Goal: Information Seeking & Learning: Understand process/instructions

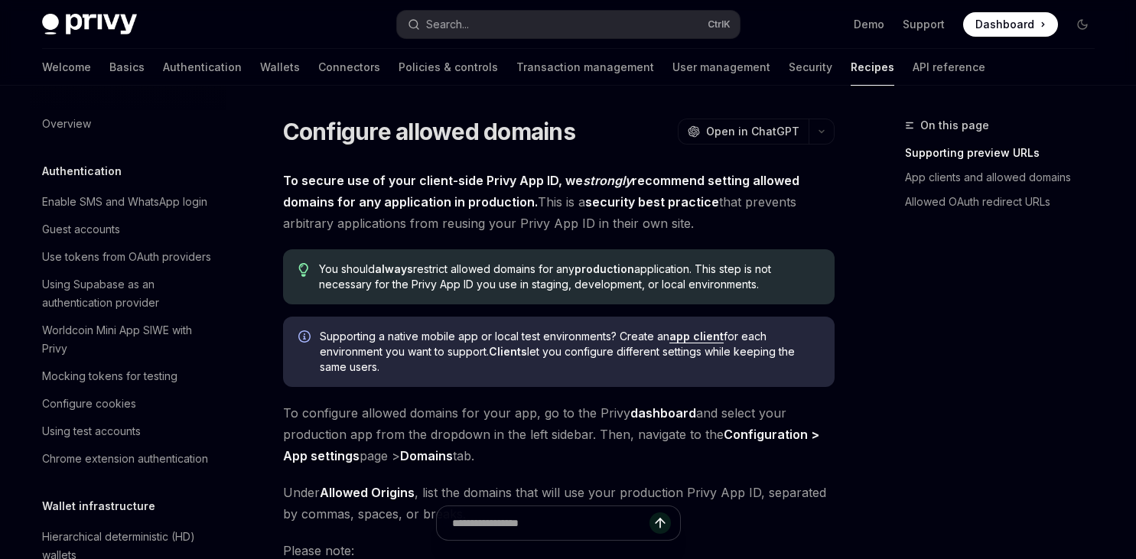
scroll to position [969, 0]
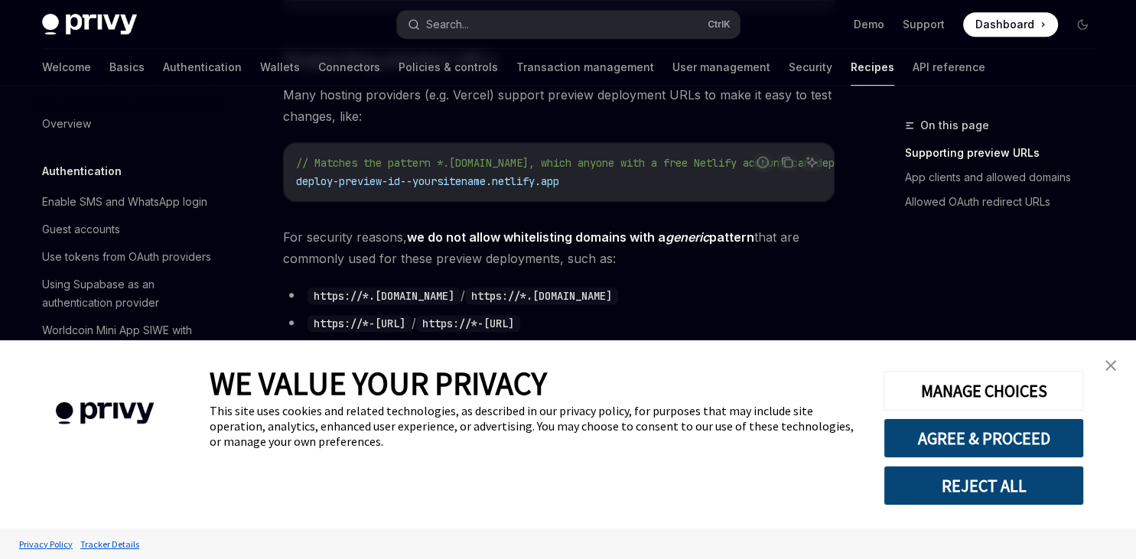
type textarea "*"
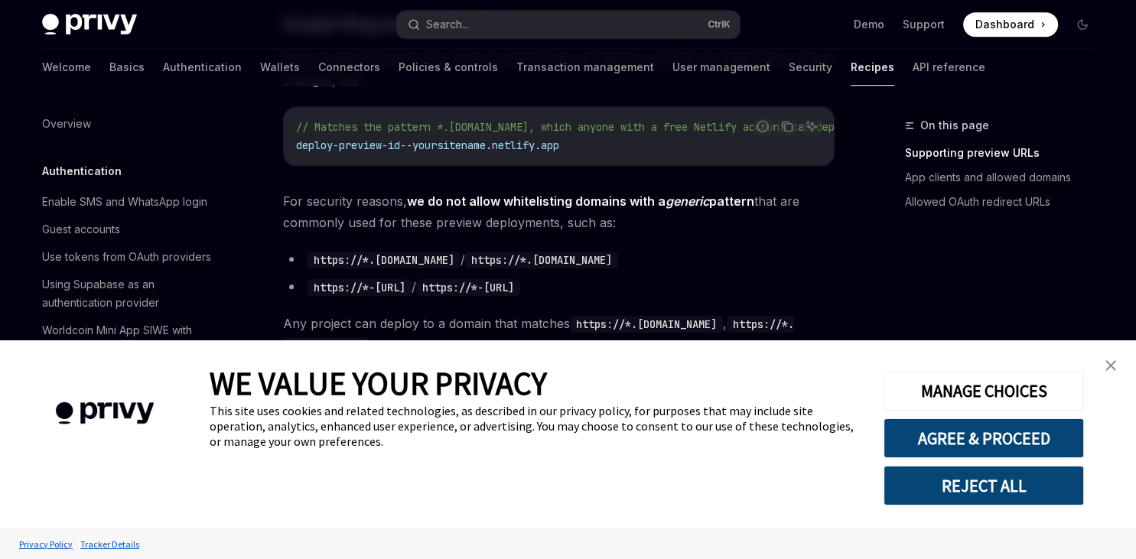
scroll to position [1131, 0]
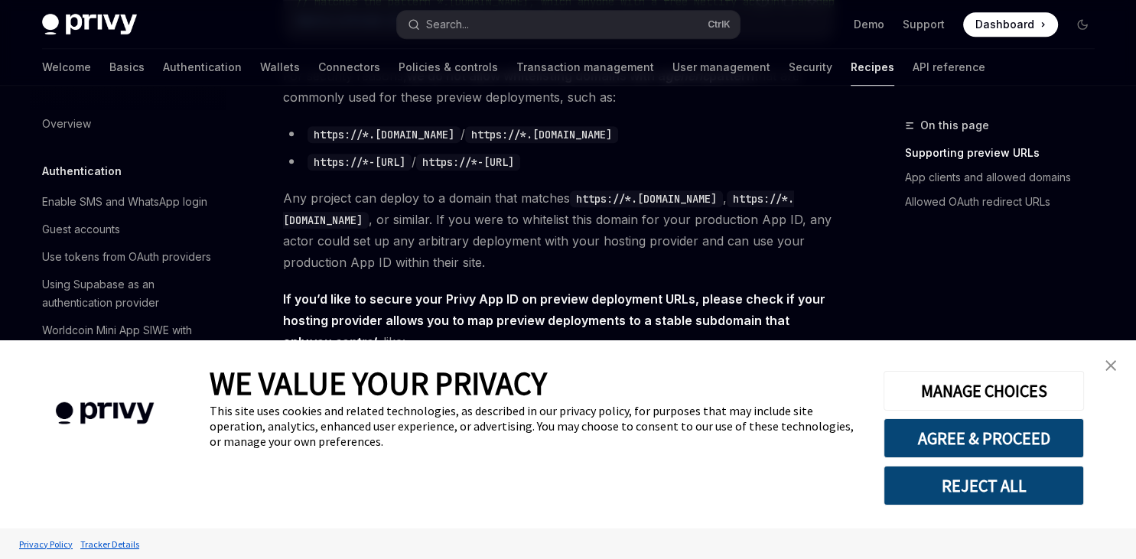
click at [1105, 369] on link "close banner" at bounding box center [1111, 365] width 31 height 31
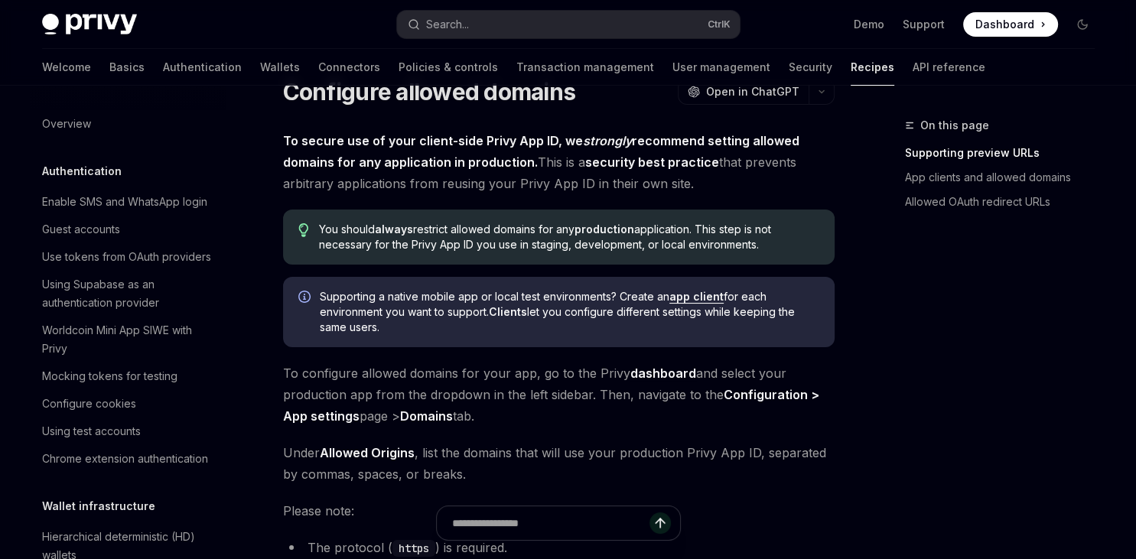
scroll to position [0, 0]
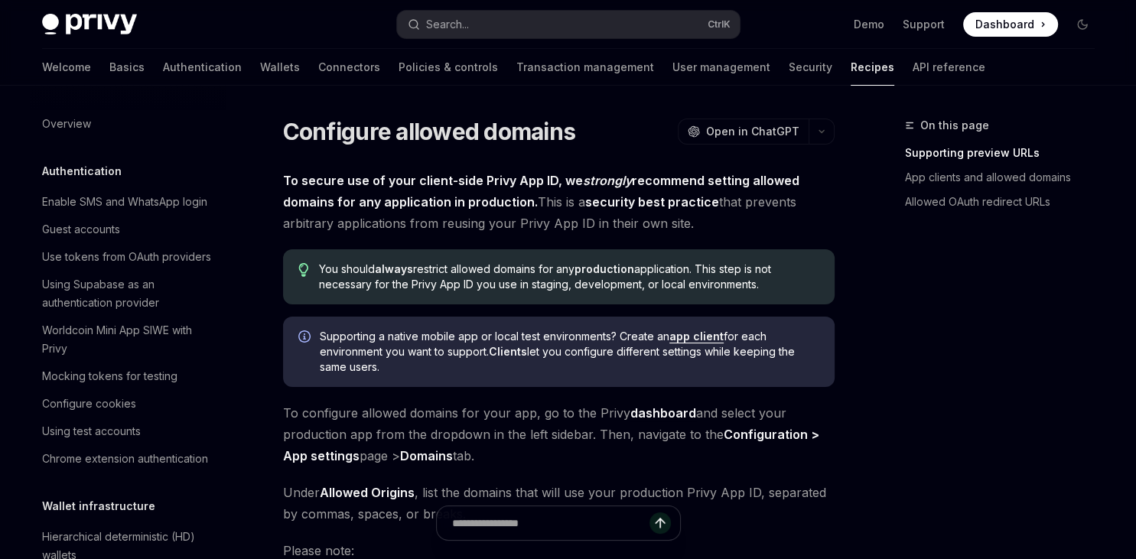
click at [465, 178] on strong "To secure use of your client-side Privy App ID, we strongly recommend setting a…" at bounding box center [541, 191] width 516 height 37
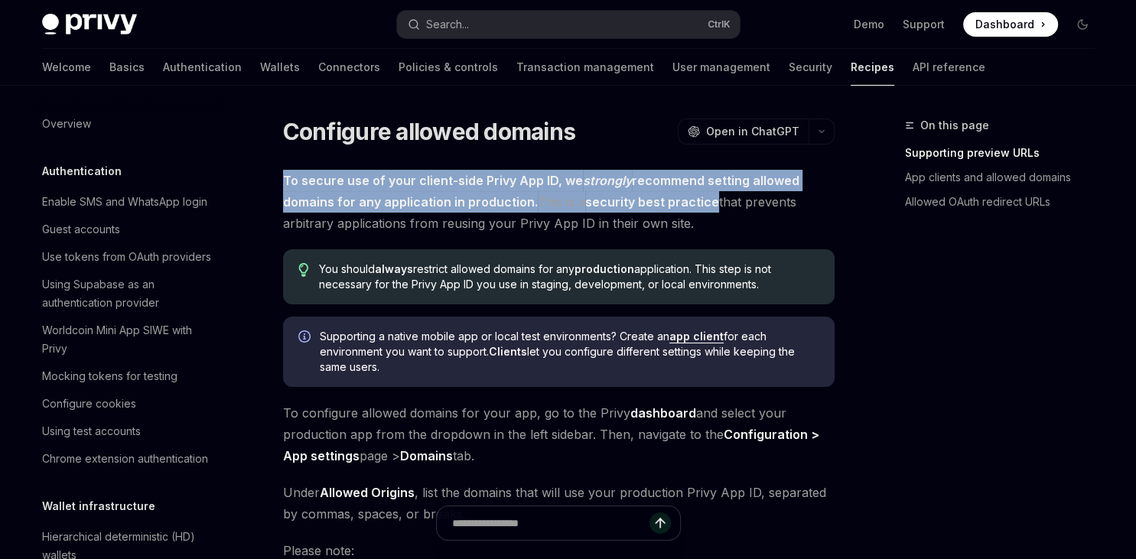
click at [465, 178] on strong "To secure use of your client-side Privy App ID, we strongly recommend setting a…" at bounding box center [541, 191] width 516 height 37
copy span "To secure use of your client-side Privy App ID, we strongly recommend setting a…"
